Goal: Check status: Check status

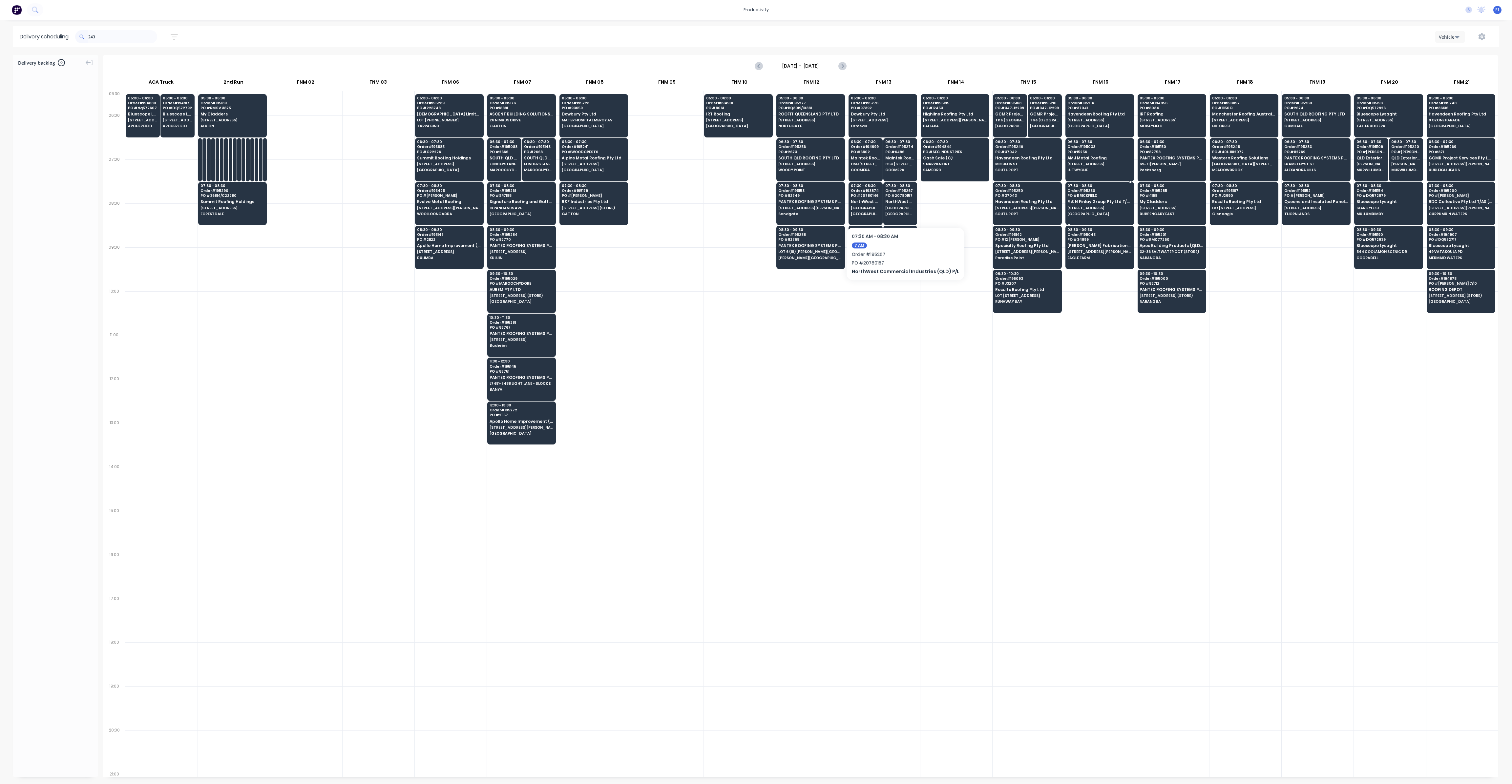
scroll to position [0, 1]
click at [1165, 194] on span "PO # 4158" at bounding box center [1172, 195] width 63 height 4
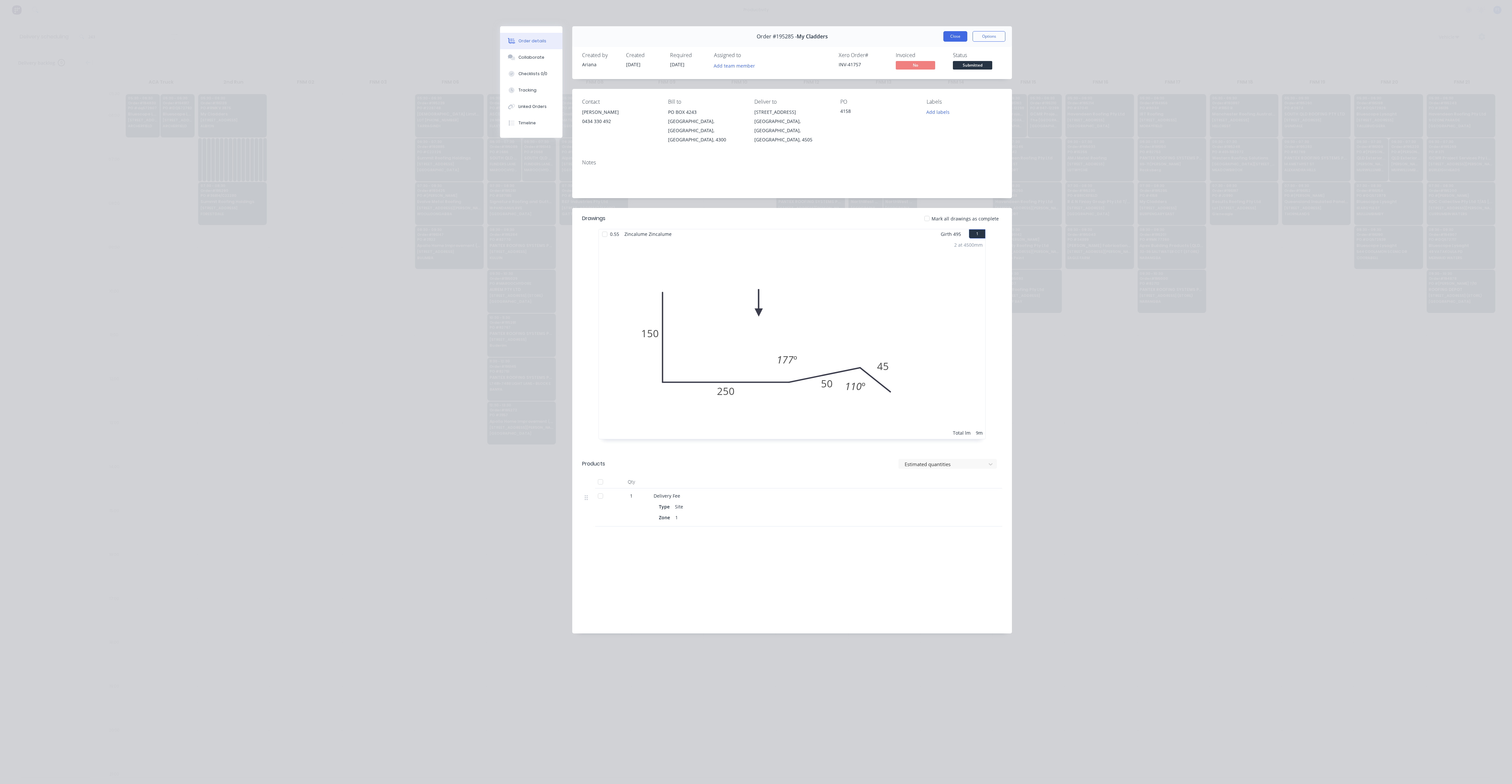
click at [952, 39] on button "Close" at bounding box center [955, 36] width 24 height 11
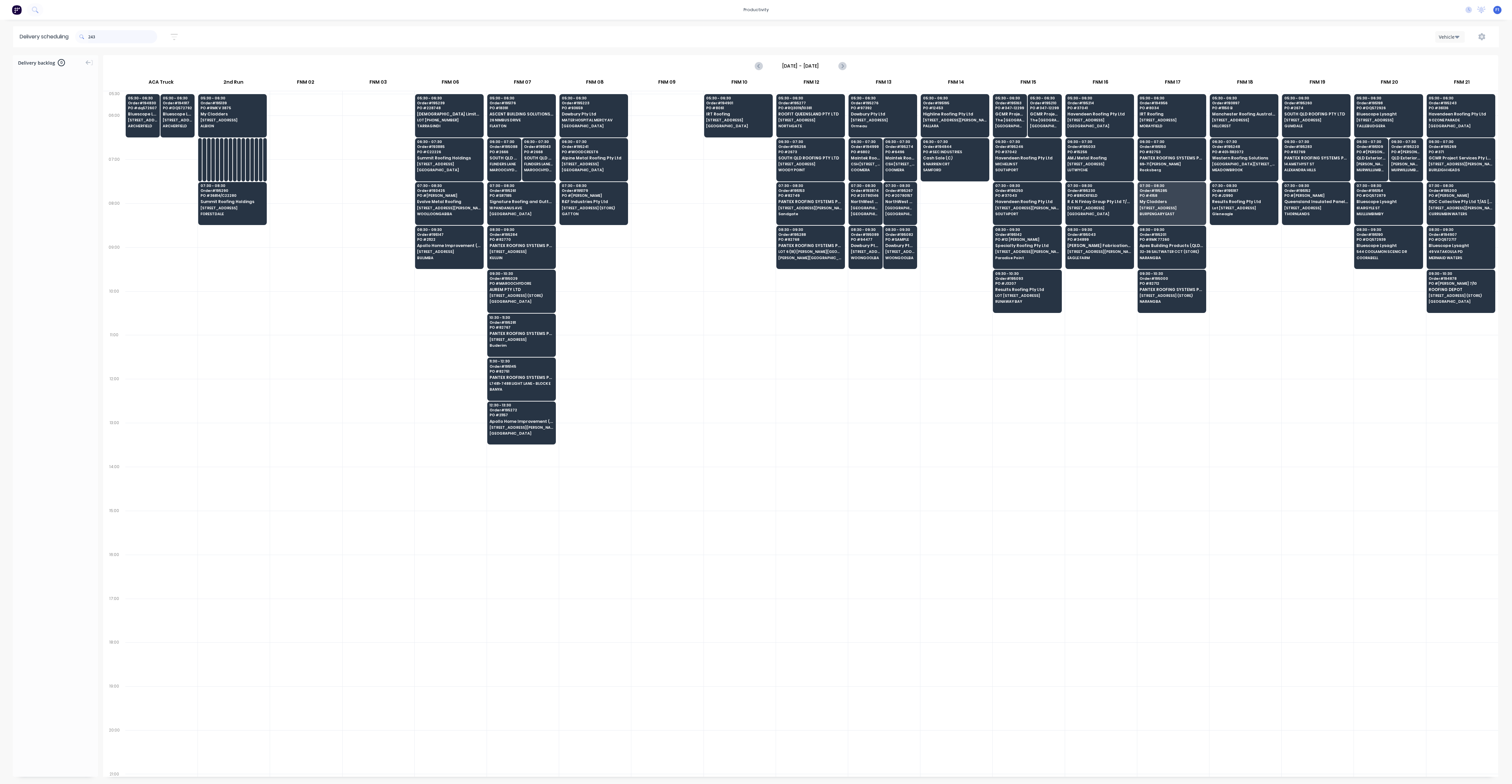
click at [90, 37] on input "243" at bounding box center [122, 36] width 69 height 13
type input "3"
type input "267"
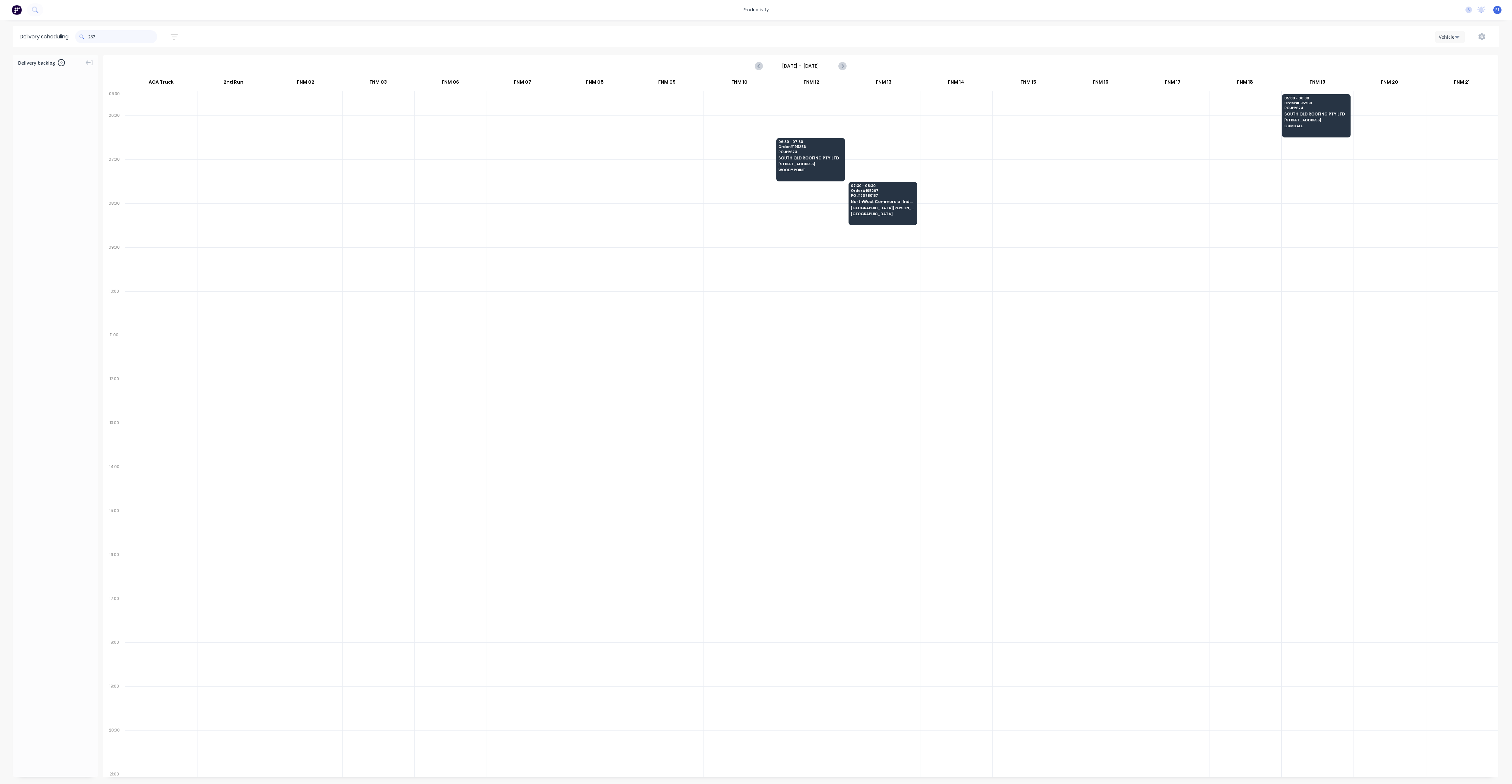
click at [122, 41] on input "267" at bounding box center [122, 36] width 69 height 13
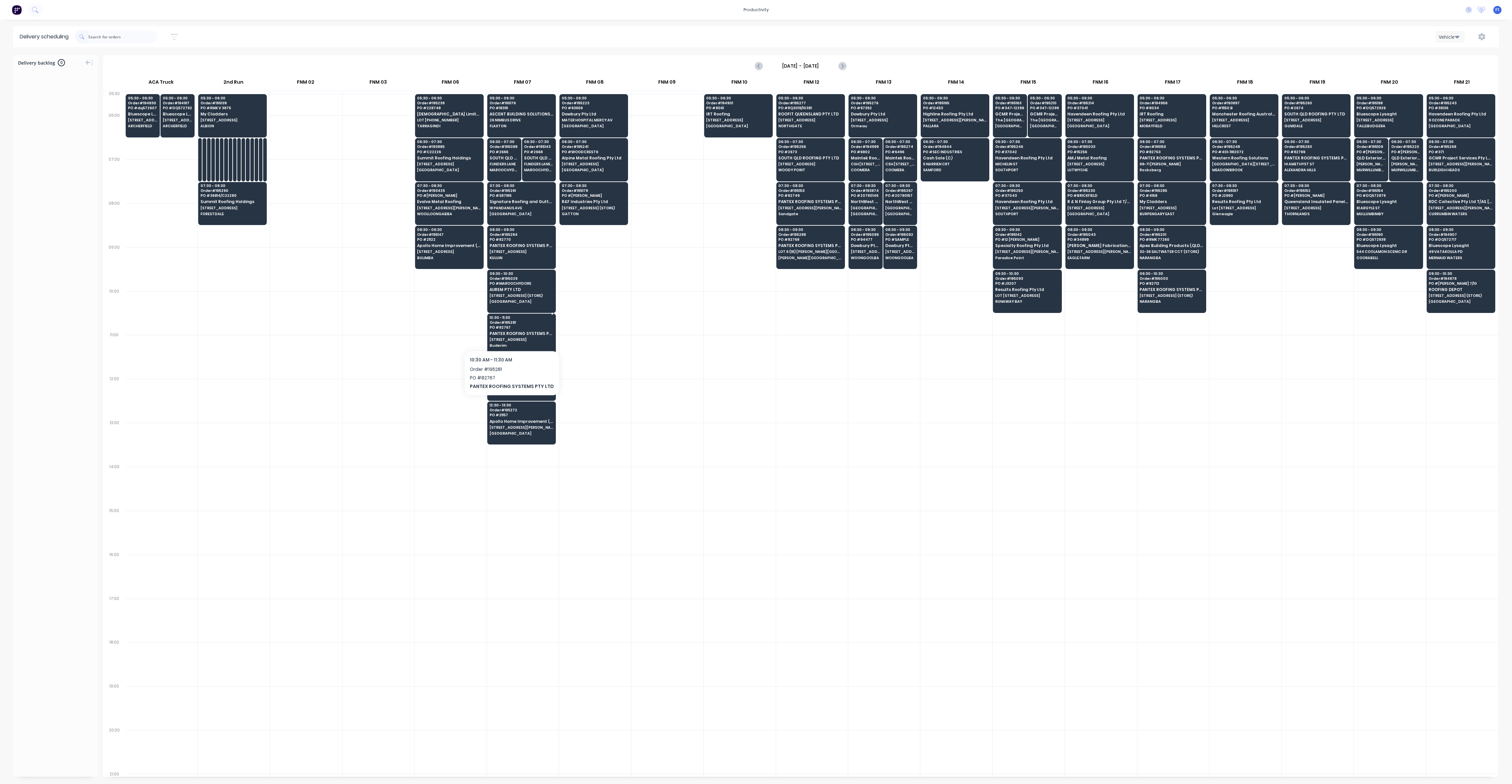
click at [509, 333] on div "10:30 - 11:30 Order # 195281 PO # 82767 PANTEX ROOFING SYSTEMS PTY LTD [STREET_…" at bounding box center [522, 332] width 68 height 37
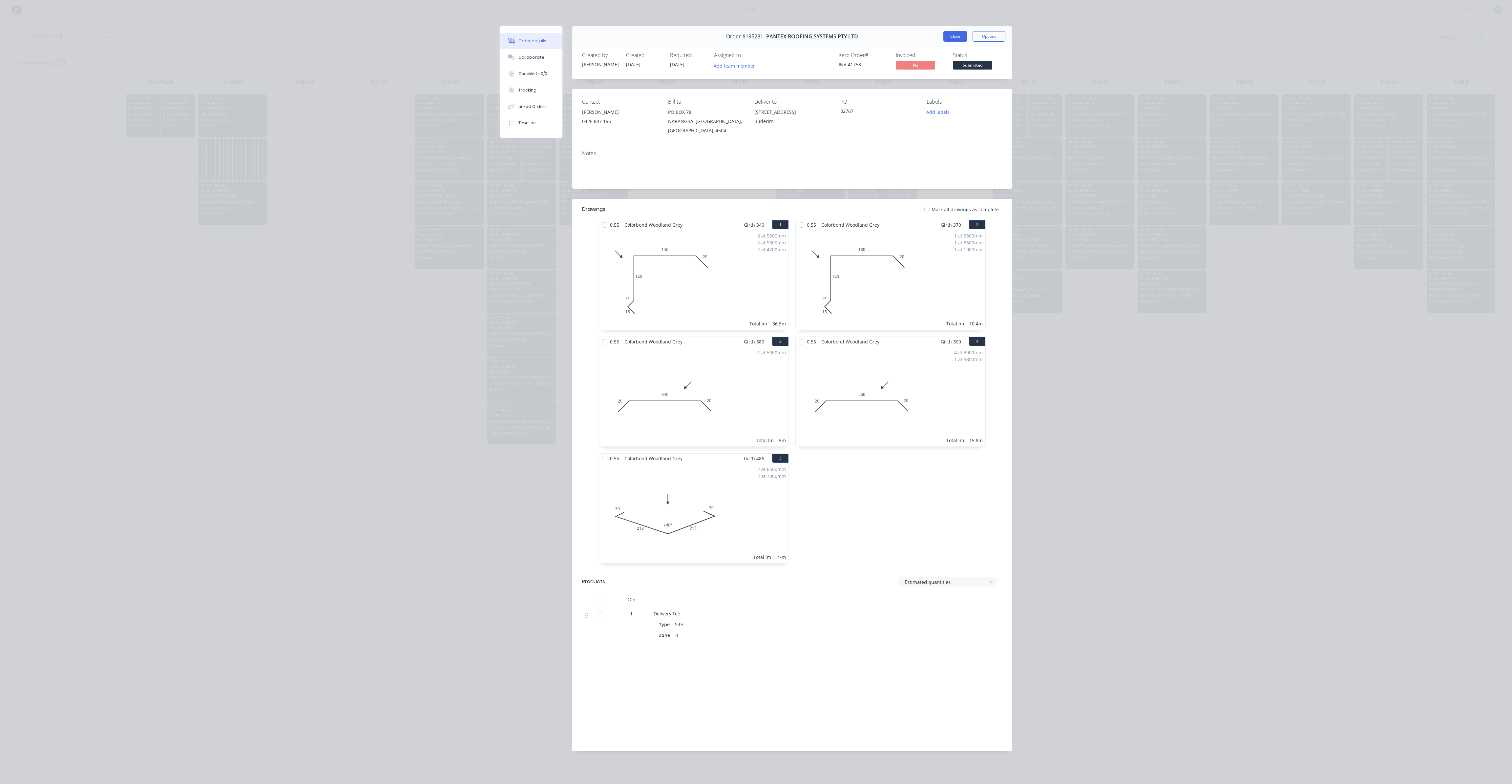
click at [957, 34] on button "Close" at bounding box center [955, 36] width 24 height 11
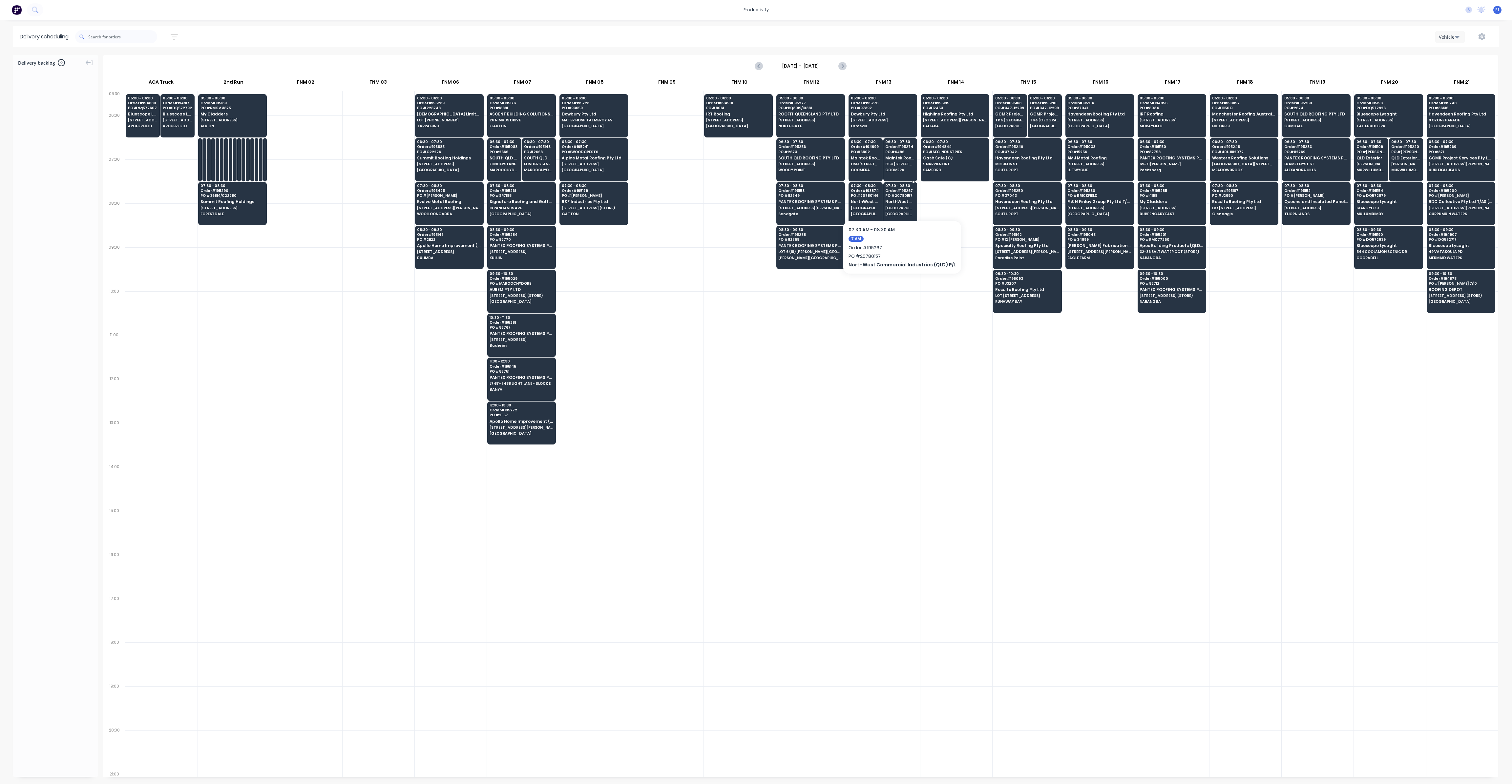
click at [895, 201] on span "NorthWest Commercial Industries (QLD) P/L" at bounding box center [900, 201] width 29 height 4
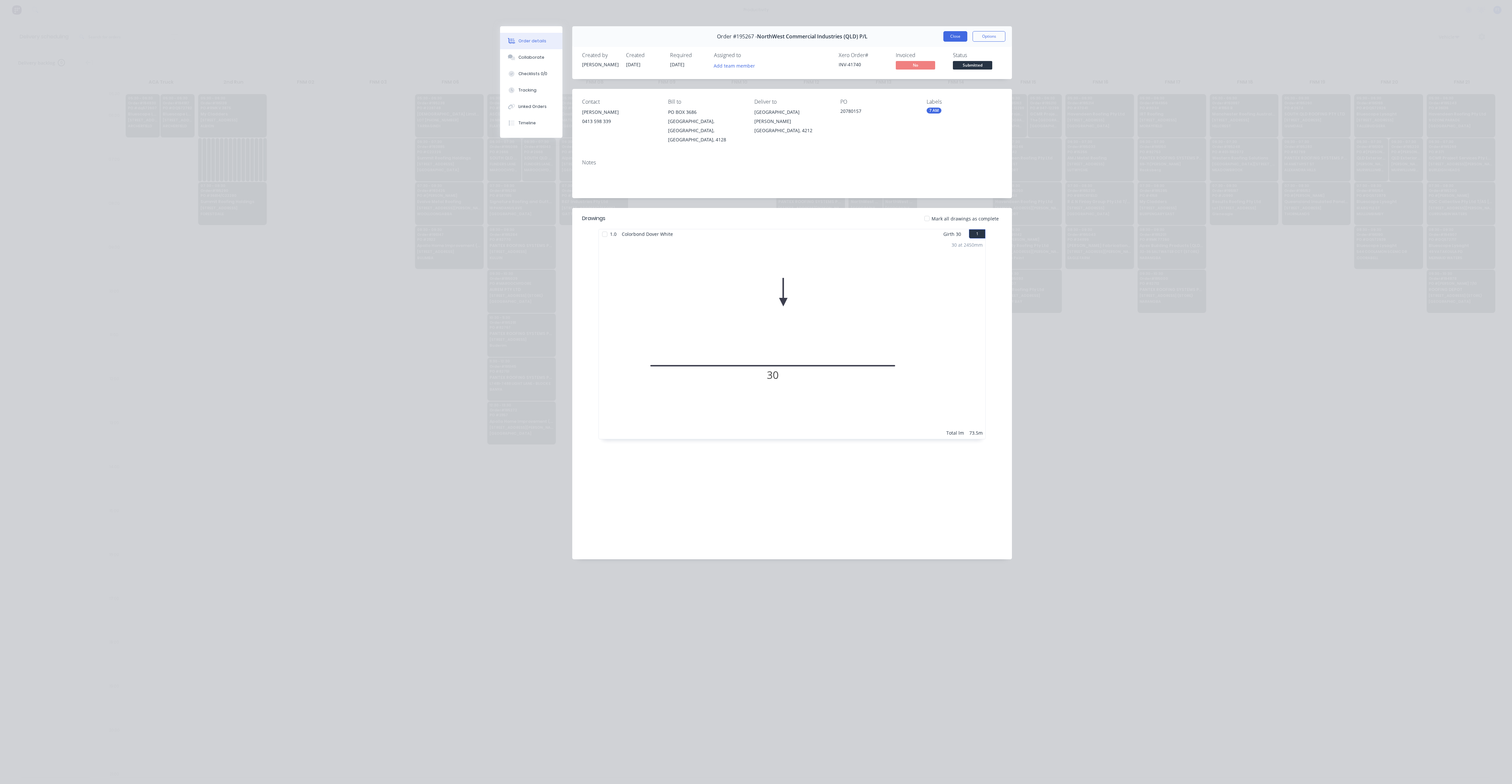
click at [967, 39] on button "Close" at bounding box center [955, 36] width 24 height 11
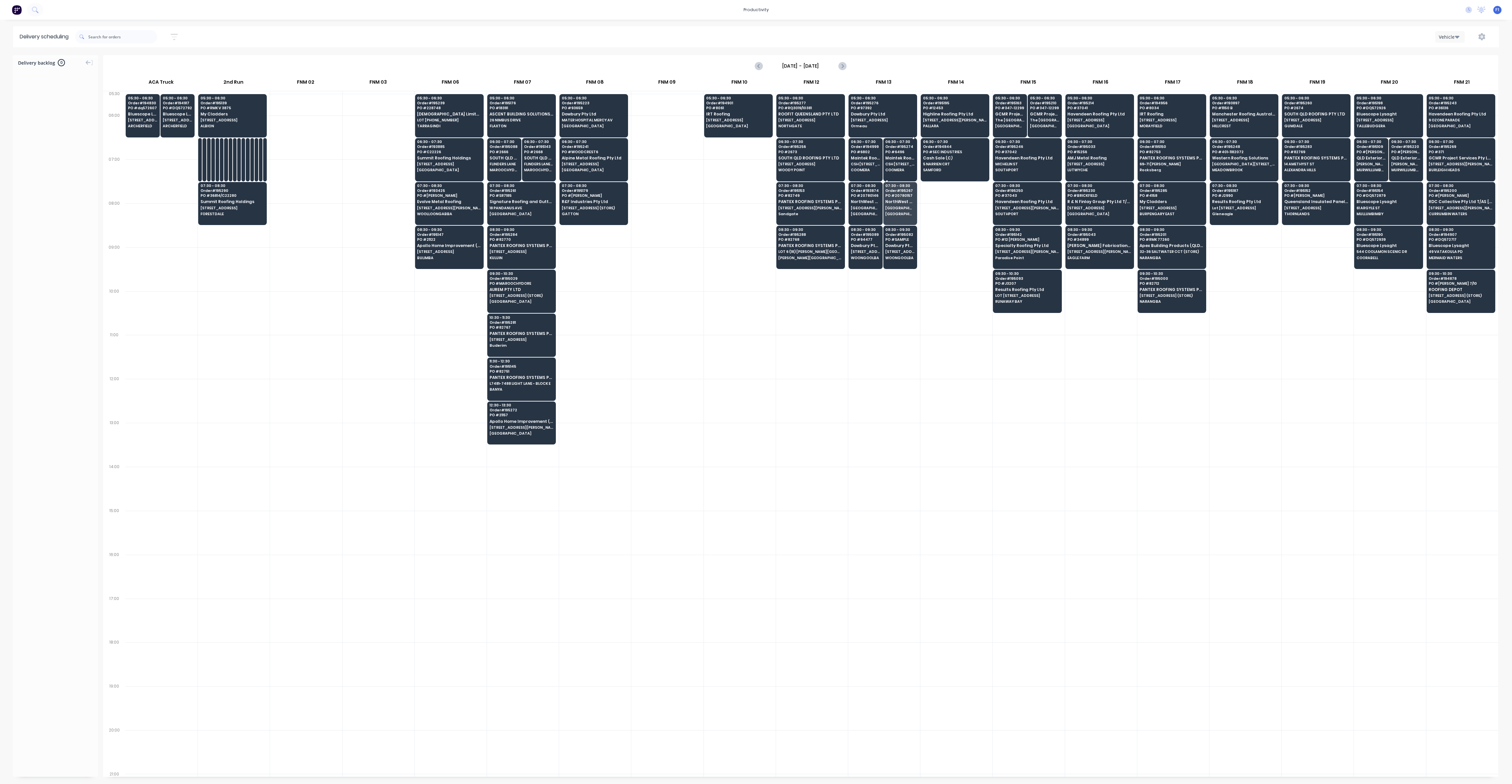
click at [904, 163] on span "CSH [STREET_ADDRESS]" at bounding box center [900, 164] width 29 height 4
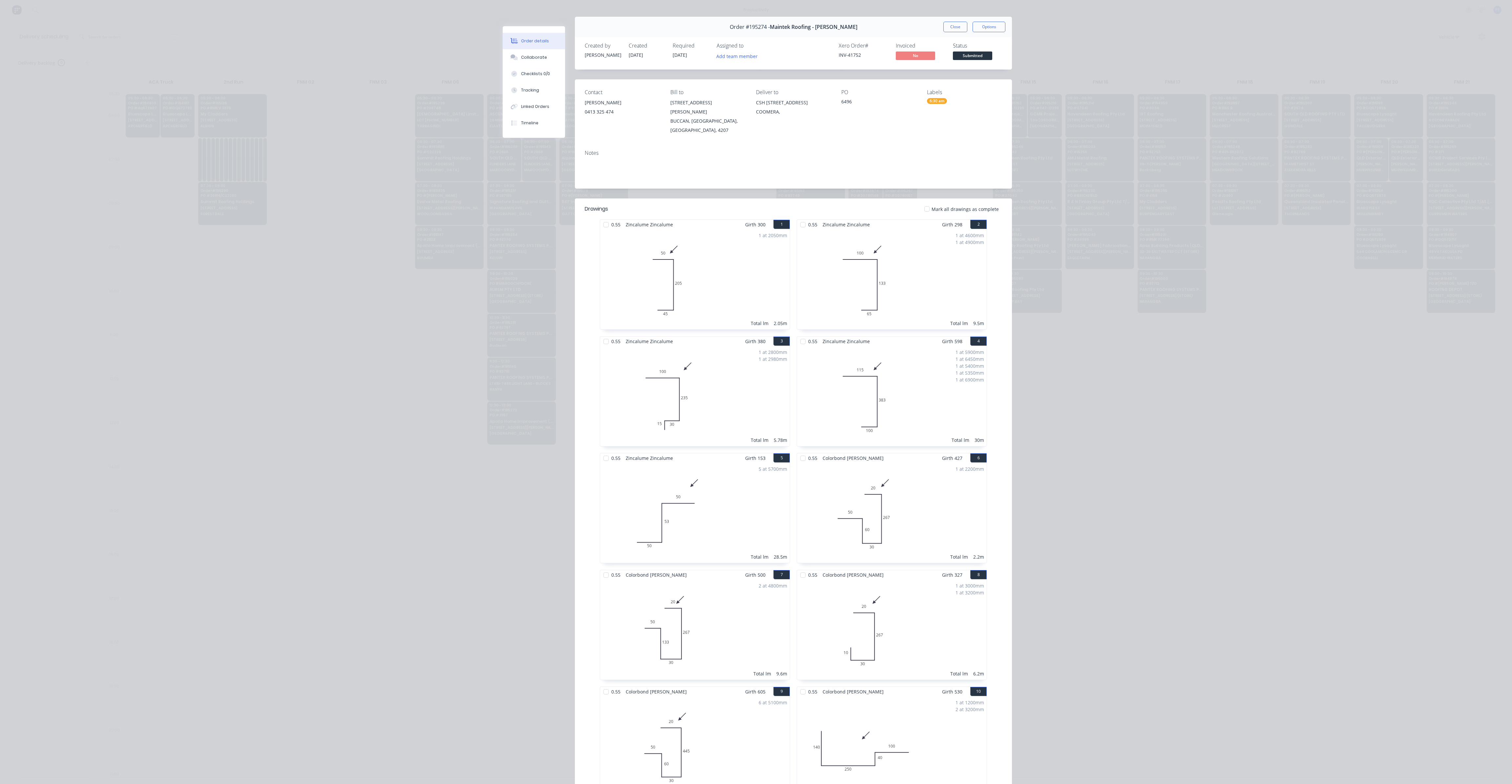
scroll to position [0, 0]
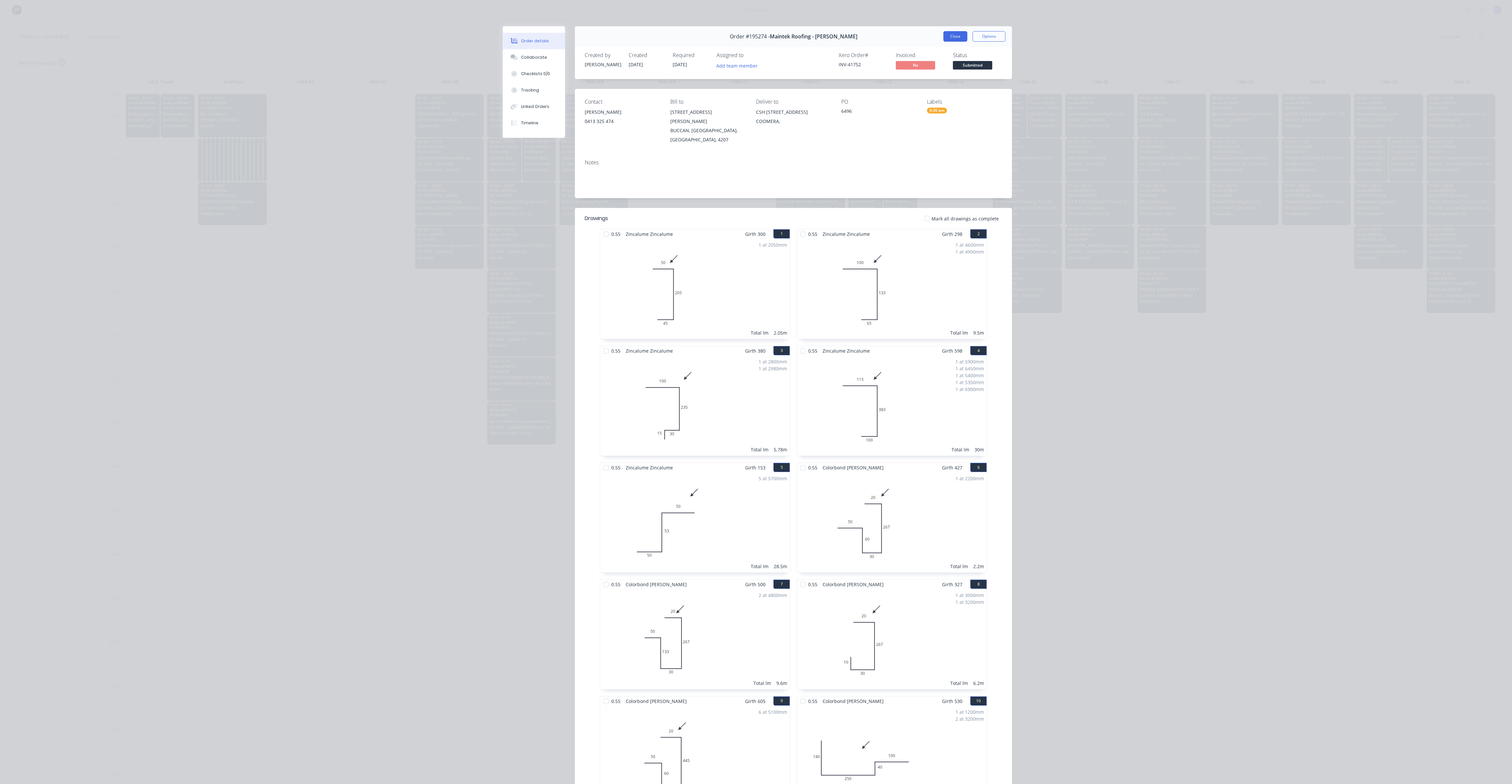
click at [948, 32] on button "Close" at bounding box center [955, 36] width 24 height 11
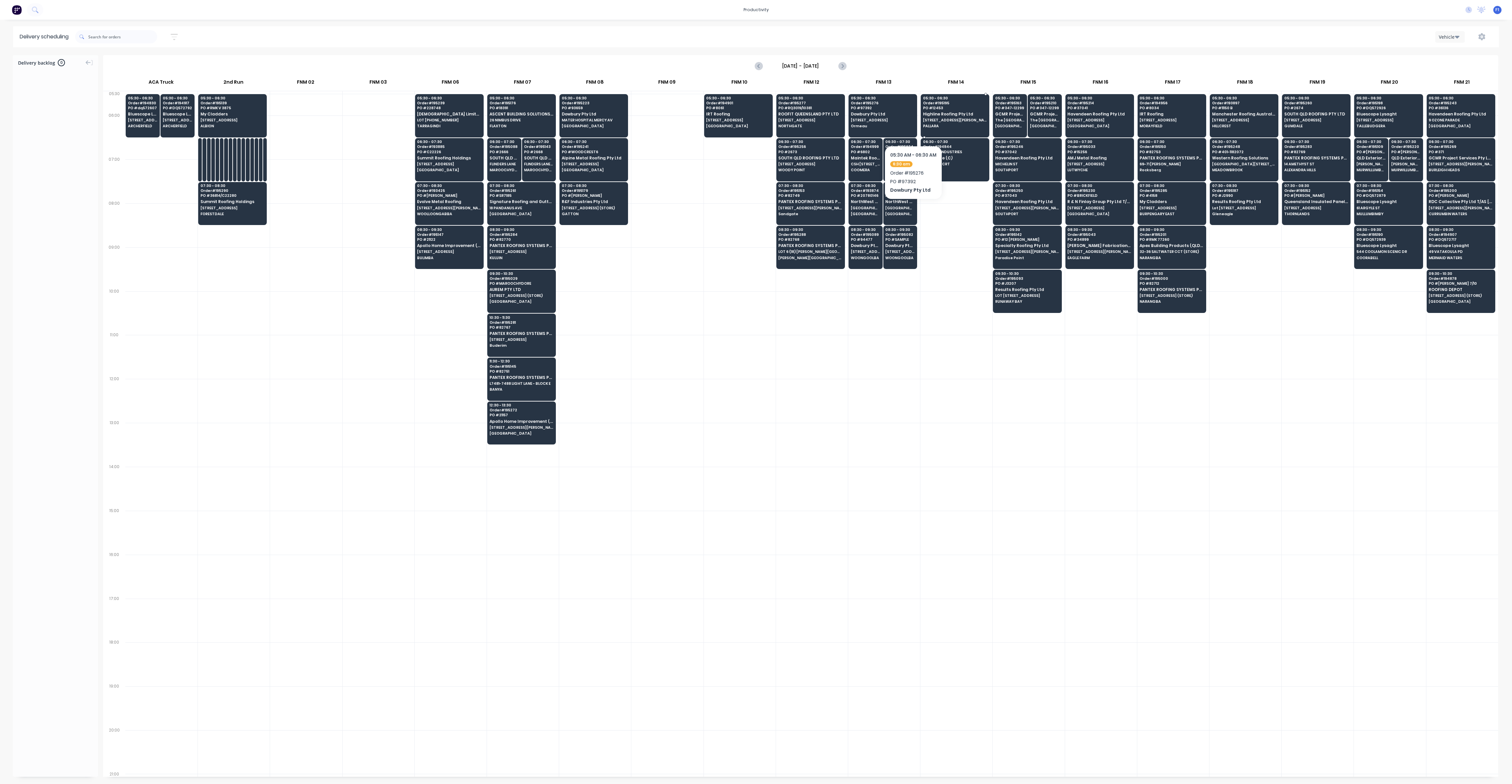
click at [947, 120] on span "[STREET_ADDRESS][PERSON_NAME]" at bounding box center [955, 120] width 63 height 4
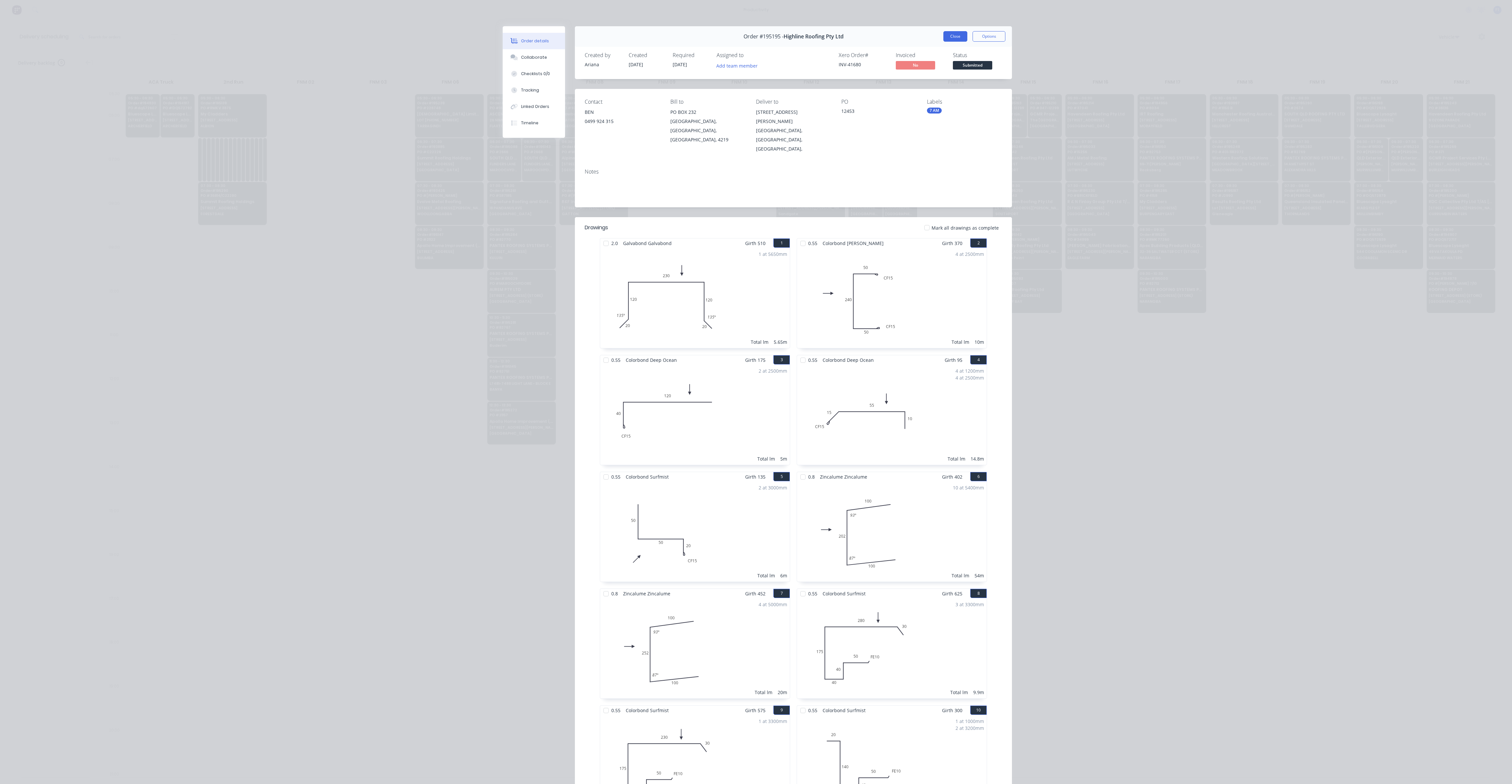
click at [956, 38] on button "Close" at bounding box center [955, 36] width 24 height 11
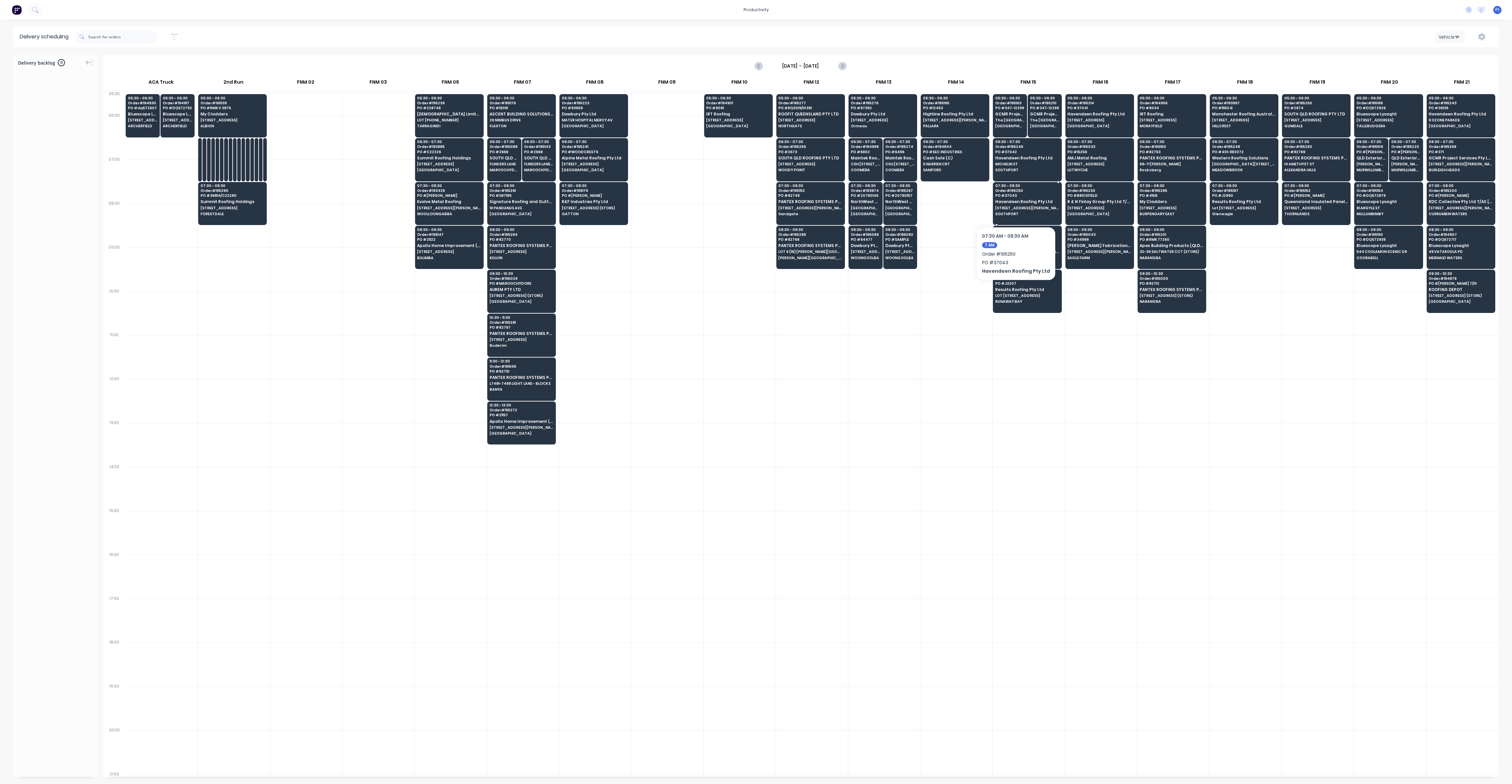
click at [1013, 207] on span "[STREET_ADDRESS][PERSON_NAME]" at bounding box center [1027, 208] width 63 height 4
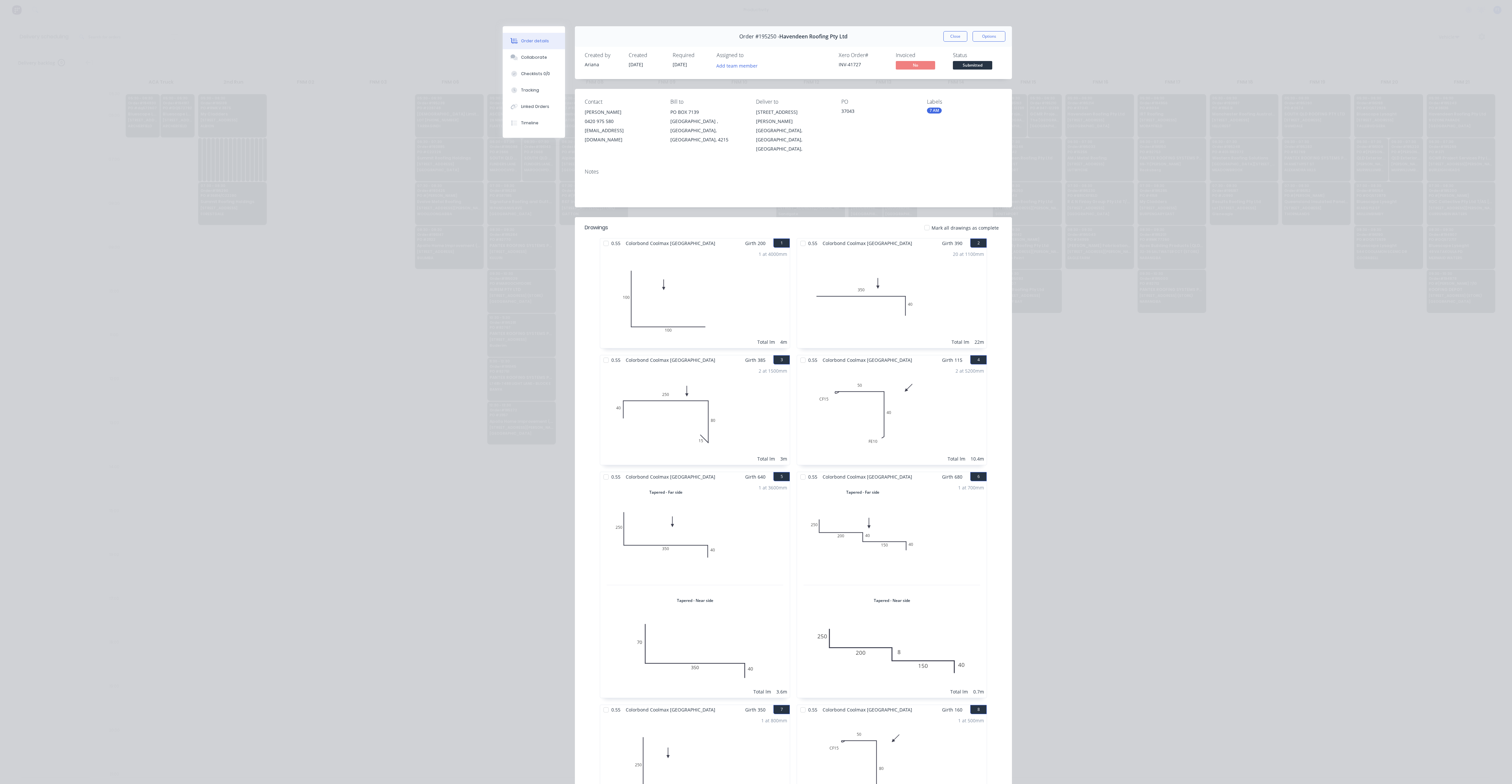
click at [951, 42] on div "Order #195250 - Havendeen Roofing Pty Ltd Close Options" at bounding box center [793, 36] width 437 height 21
click at [953, 39] on button "Close" at bounding box center [955, 36] width 24 height 11
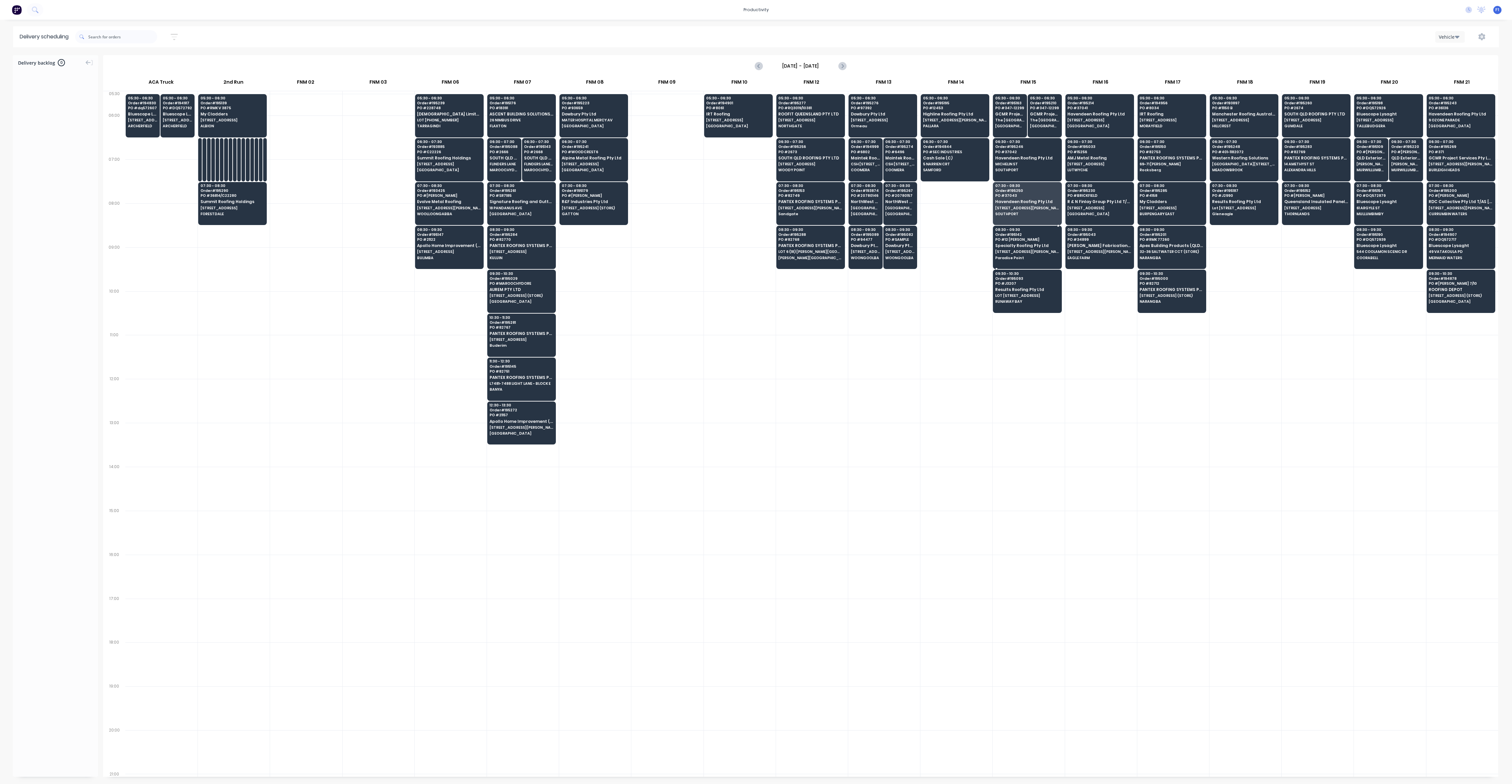
click at [1010, 244] on span "Specialty Roofing Pty Ltd" at bounding box center [1027, 245] width 63 height 4
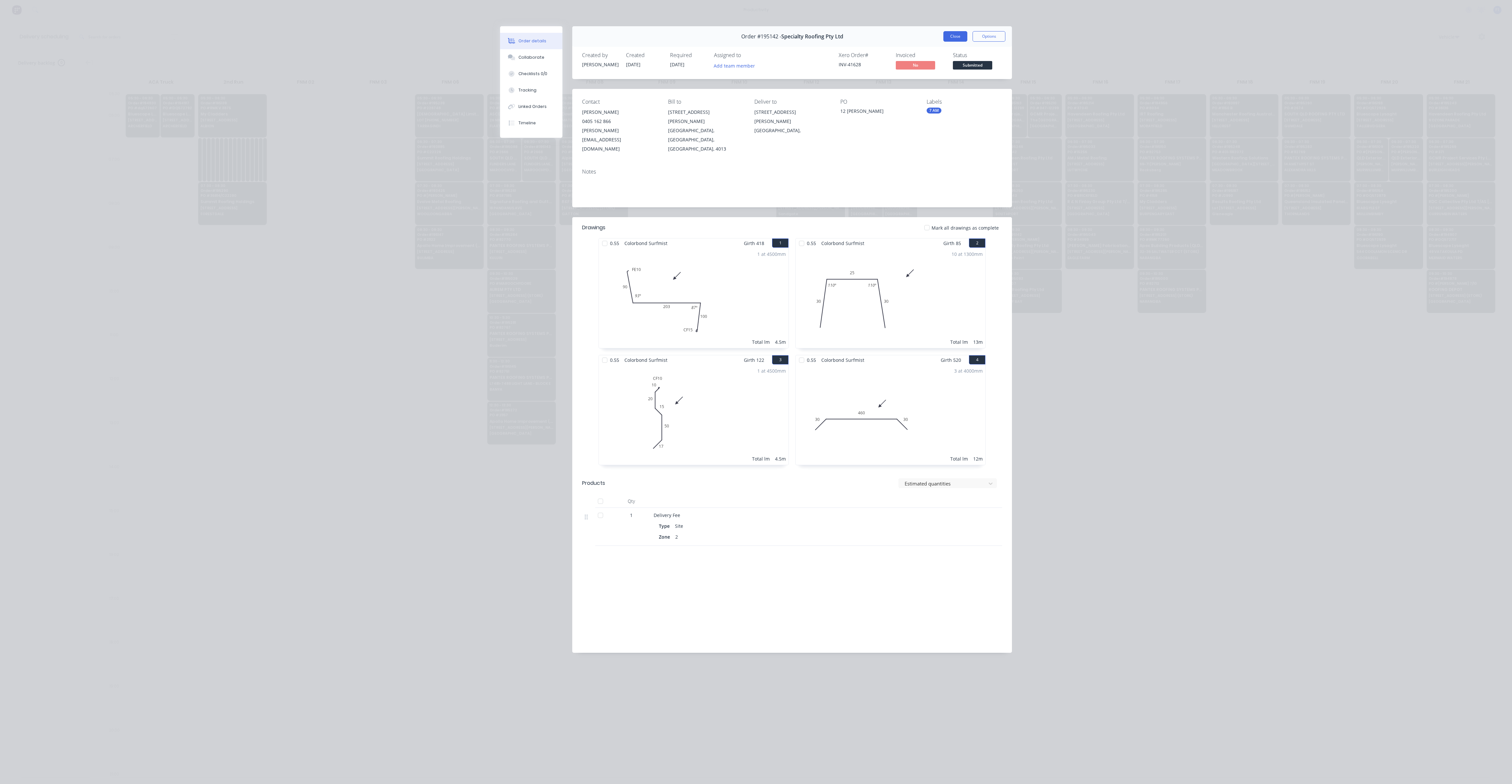
click at [957, 39] on button "Close" at bounding box center [955, 36] width 24 height 11
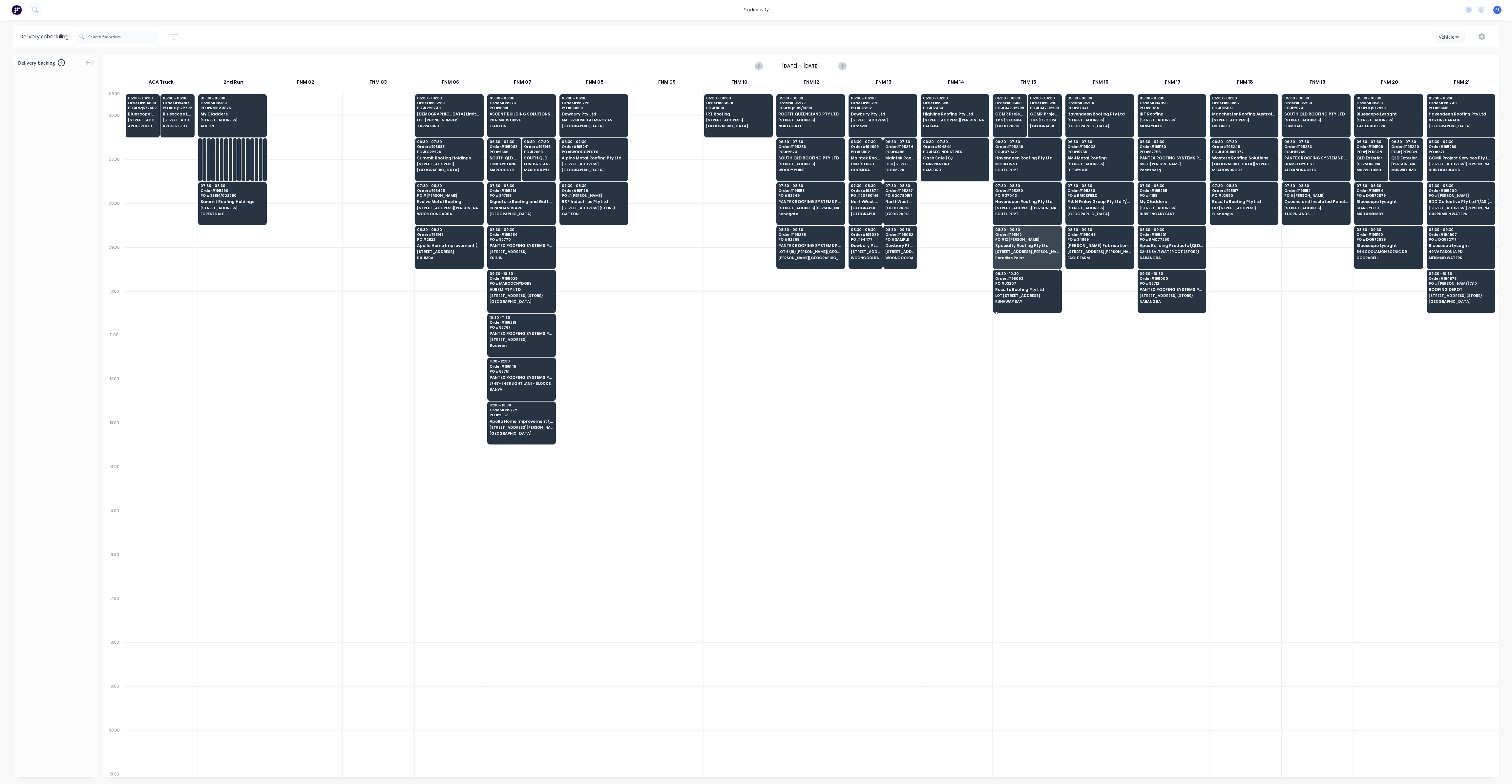
click at [1019, 282] on span "PO # J3207" at bounding box center [1027, 283] width 63 height 4
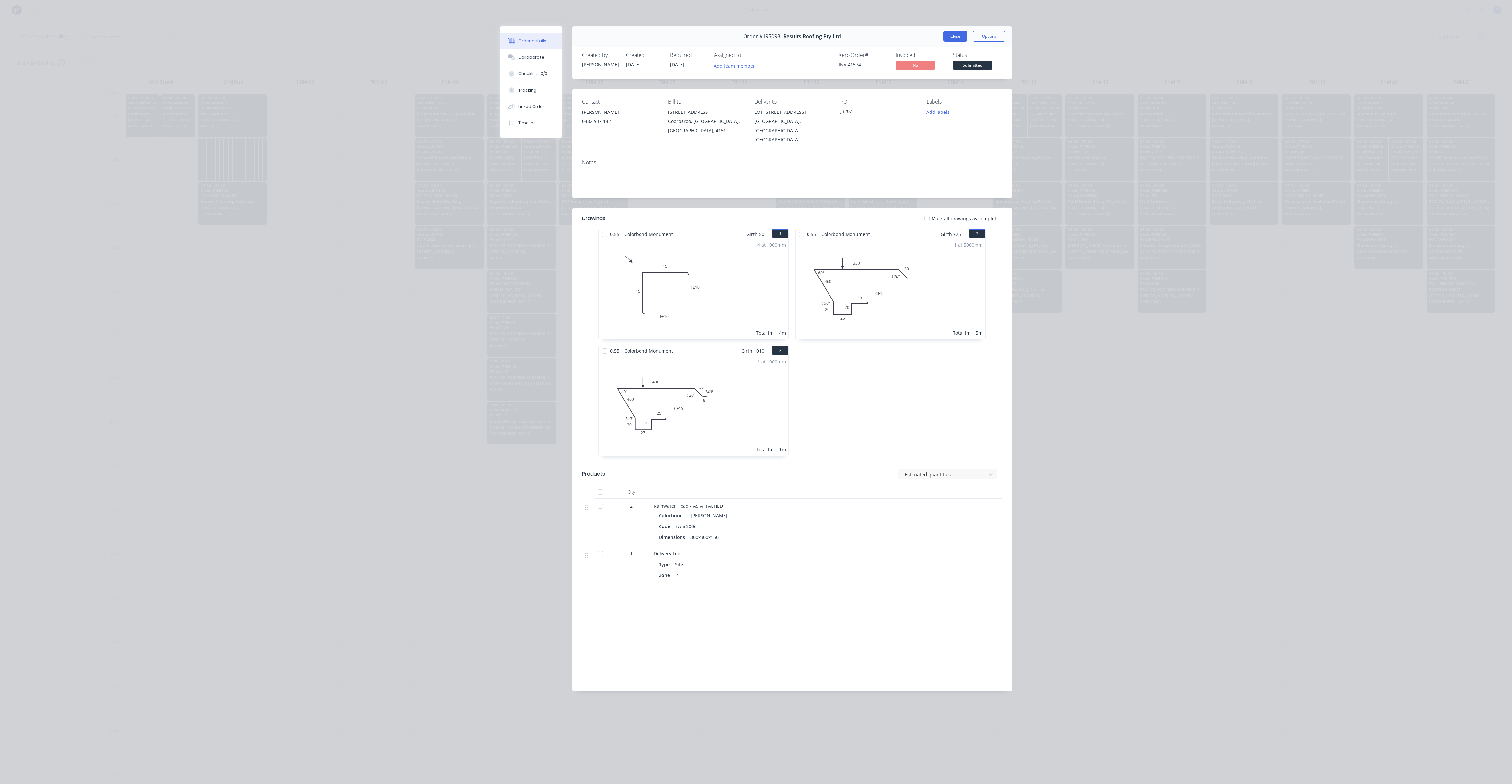
click at [946, 38] on button "Close" at bounding box center [955, 36] width 24 height 11
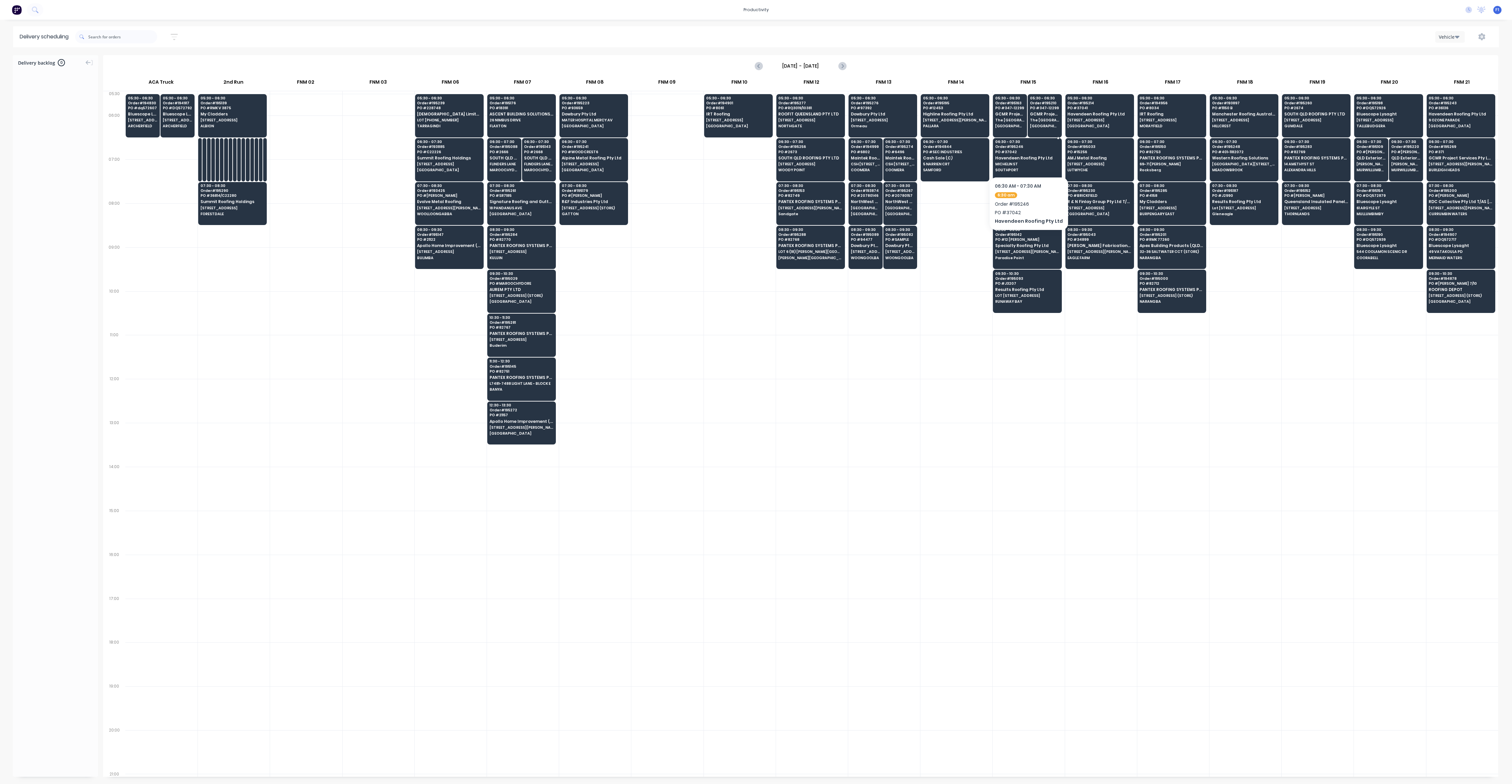
click at [1008, 160] on div "06:30 - 07:30 Order # 195246 PO # 37042 Havendeen Roofing Pty Ltd MICHELIN [GEO…" at bounding box center [1027, 156] width 68 height 37
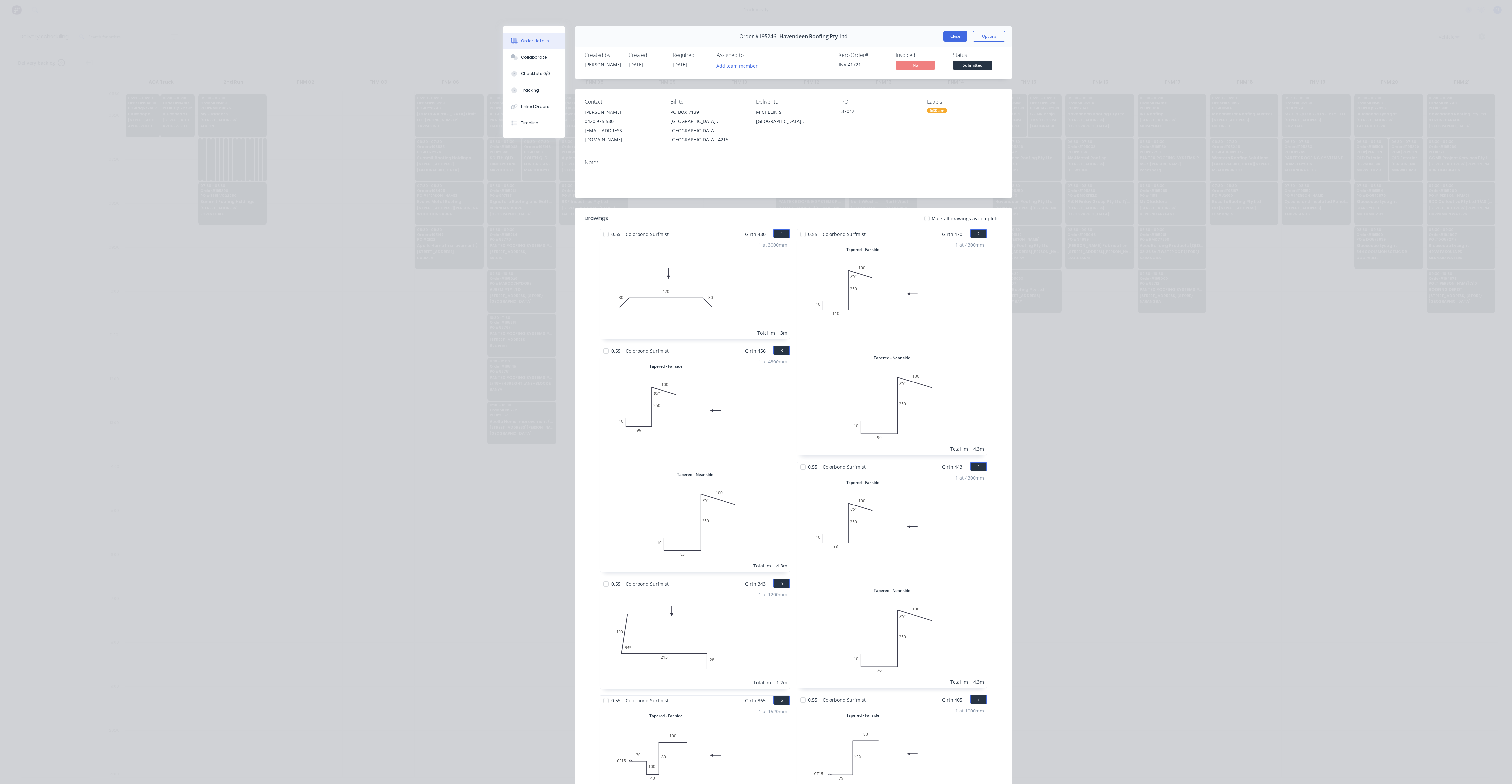
click at [944, 39] on button "Close" at bounding box center [955, 36] width 24 height 11
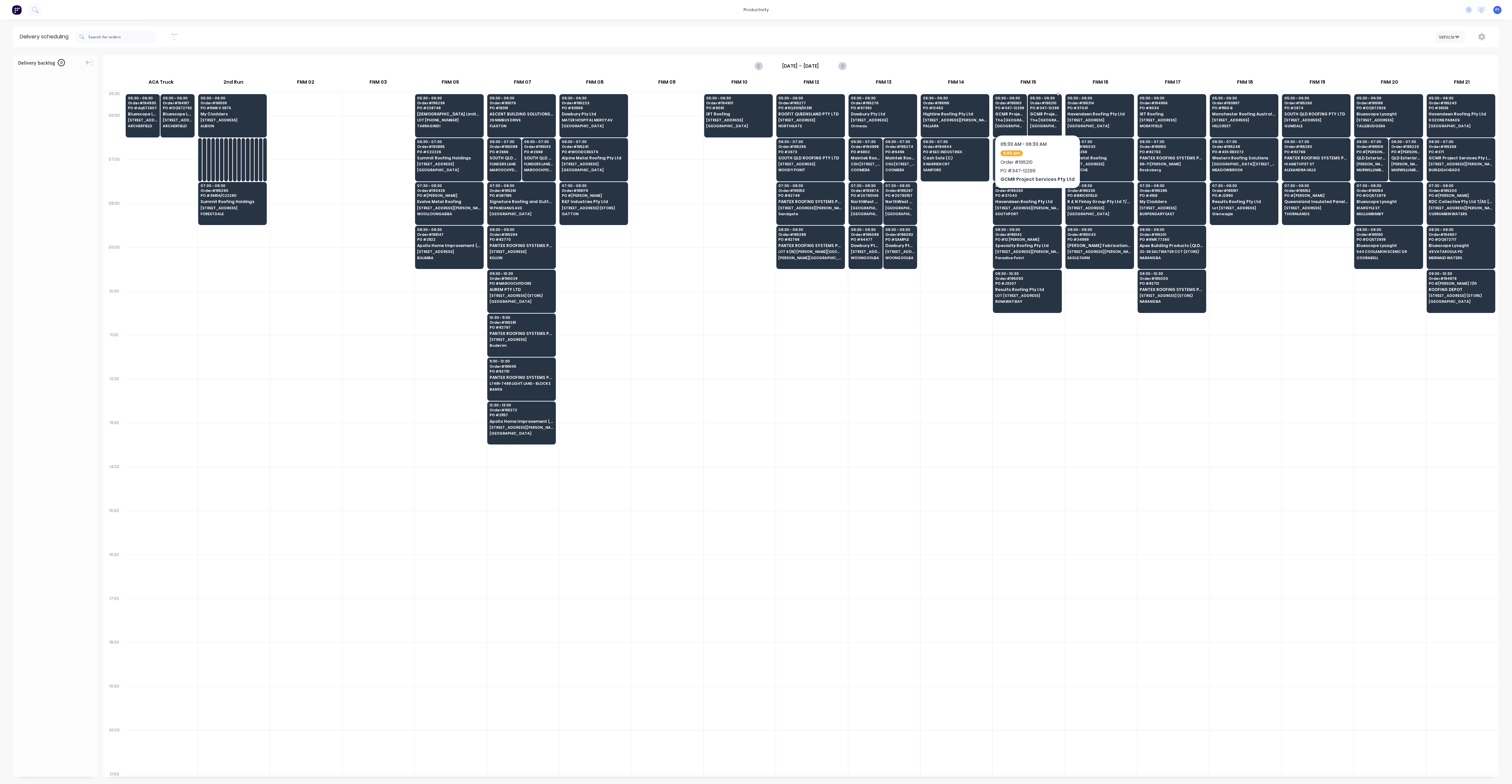
click at [1035, 115] on span "GCMR Project Services Pty Ltd" at bounding box center [1045, 114] width 29 height 4
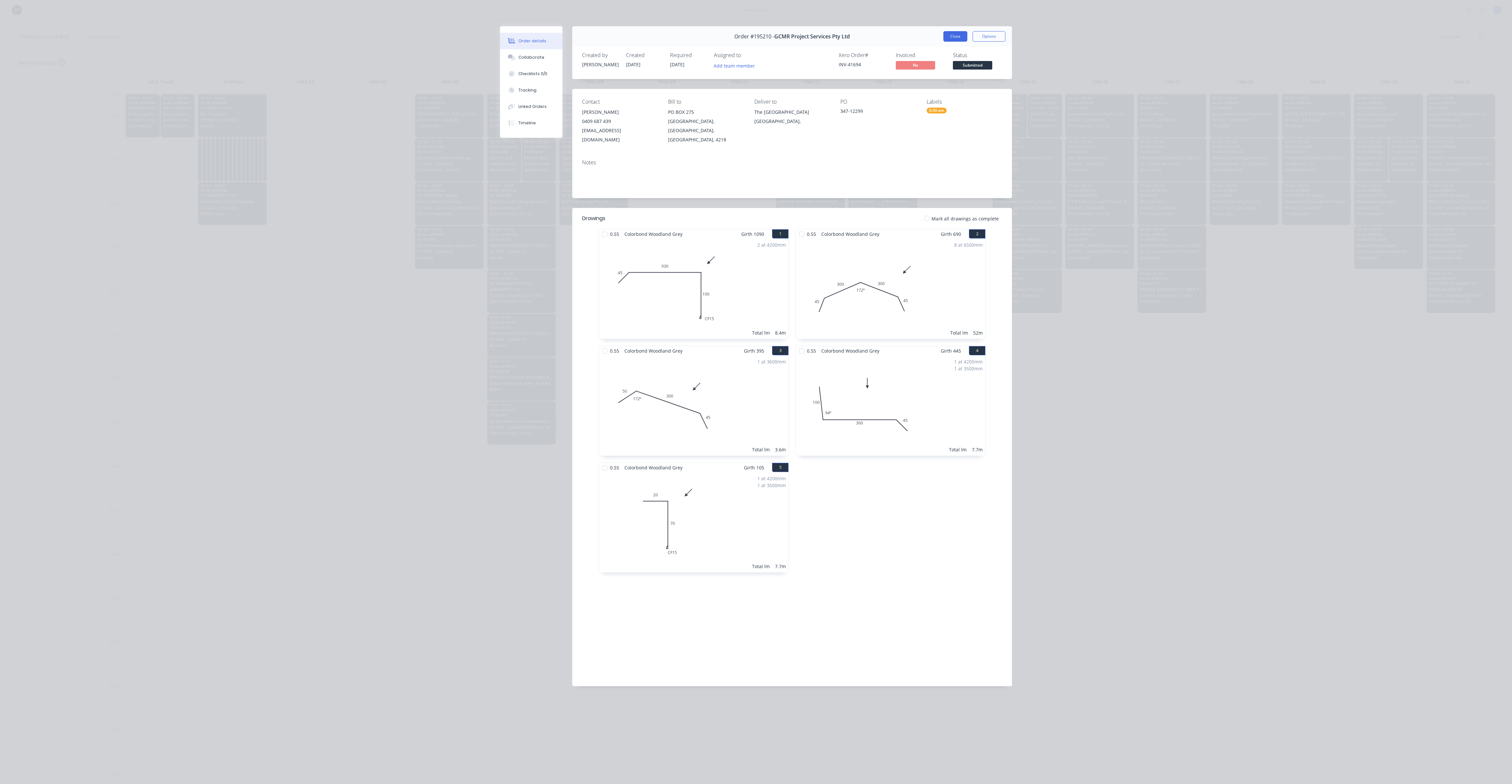
click at [952, 40] on button "Close" at bounding box center [955, 36] width 24 height 11
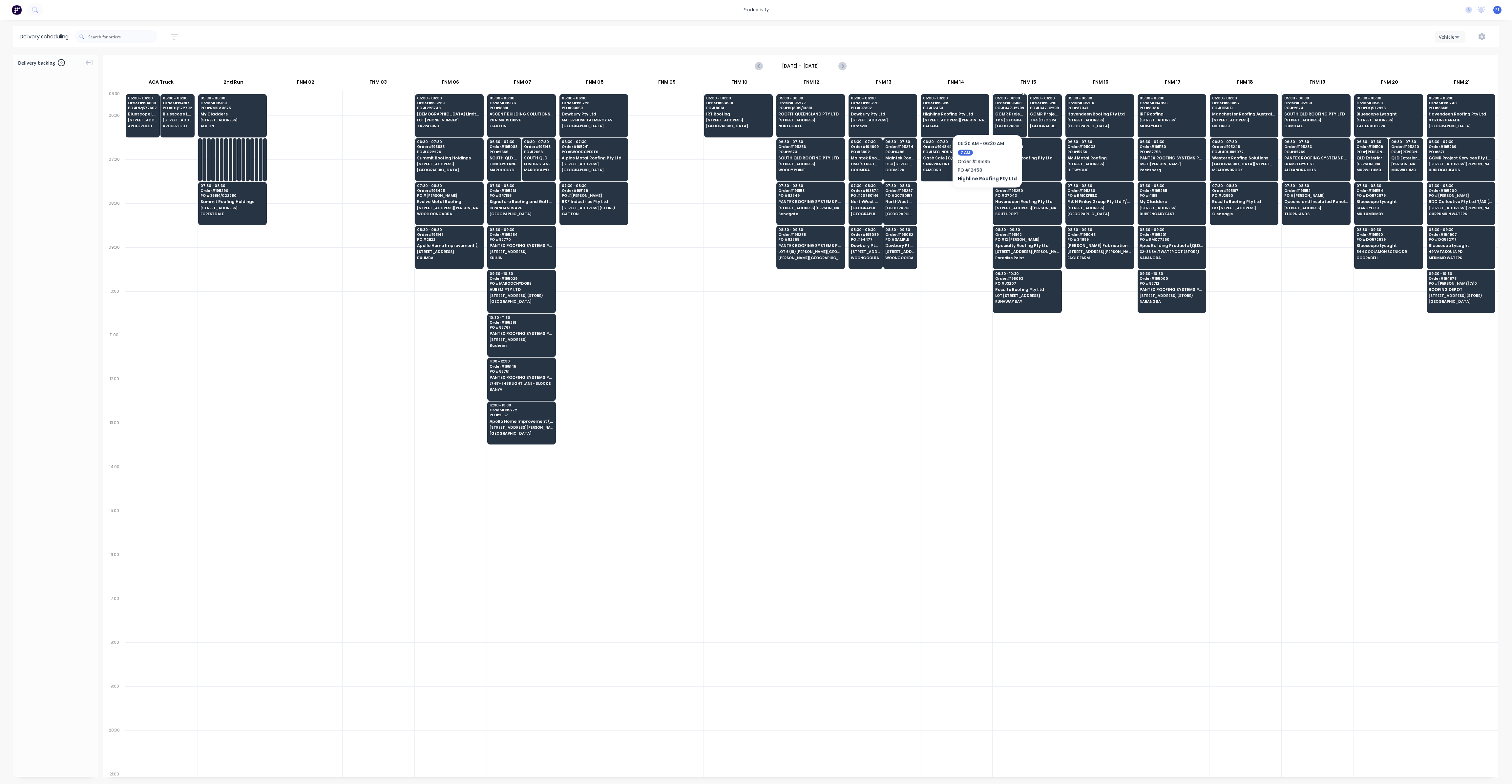
click at [1007, 108] on span "PO # 347-12299" at bounding box center [1010, 108] width 29 height 4
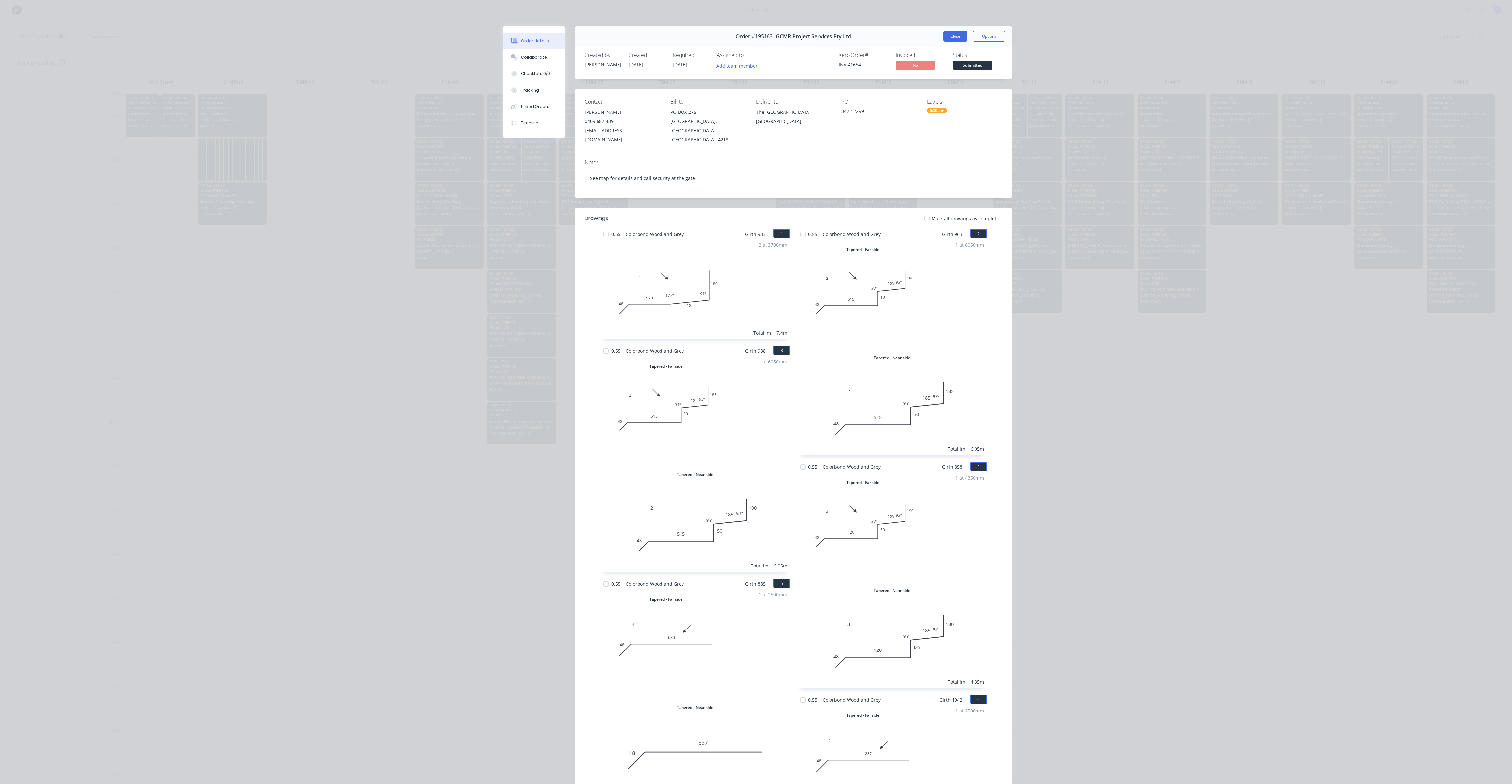
click at [949, 37] on button "Close" at bounding box center [955, 36] width 24 height 11
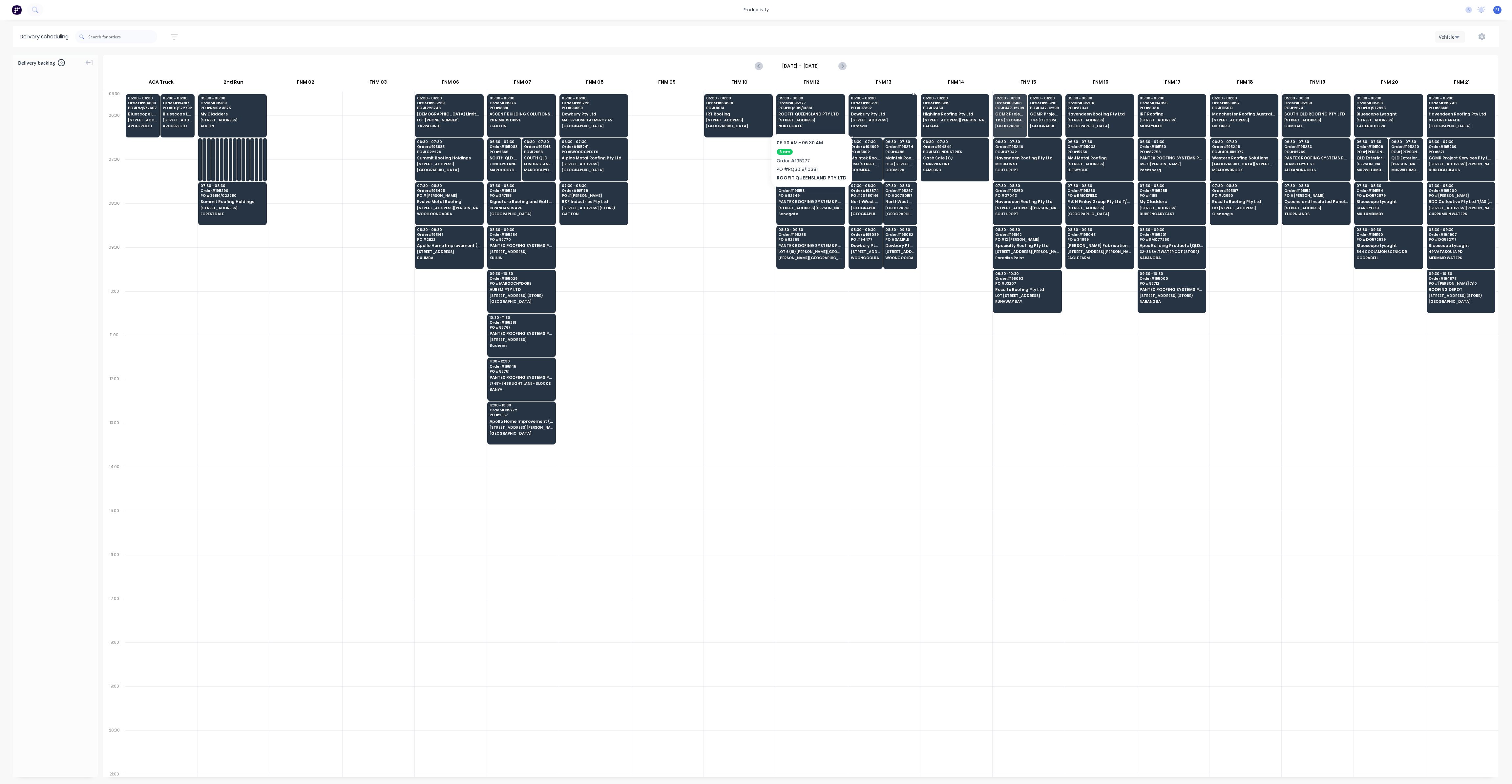
click at [876, 127] on span "Ormeau" at bounding box center [883, 126] width 63 height 4
